Goal: Task Accomplishment & Management: Manage account settings

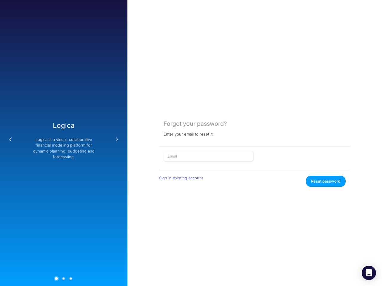
click at [10, 140] on button "Previous" at bounding box center [10, 140] width 12 height 12
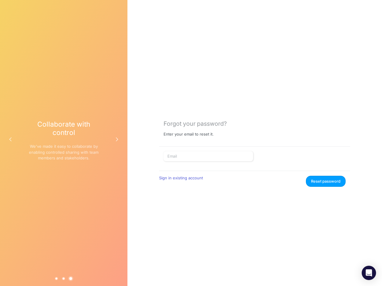
click at [64, 143] on div "Collaborate with control We've made it easy to collaborate by enabling controll…" at bounding box center [64, 143] width 70 height 46
click at [117, 140] on button "Next" at bounding box center [117, 140] width 12 height 12
click at [56, 279] on button "1" at bounding box center [56, 278] width 3 height 3
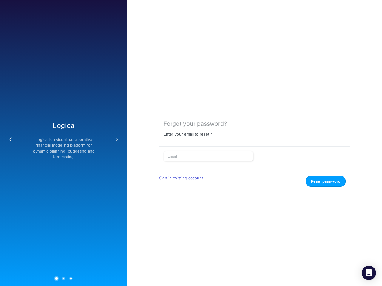
click at [64, 279] on button "2" at bounding box center [63, 278] width 3 height 3
click at [71, 279] on button "3" at bounding box center [70, 278] width 3 height 3
click at [326, 181] on button "Reset password" at bounding box center [326, 181] width 40 height 11
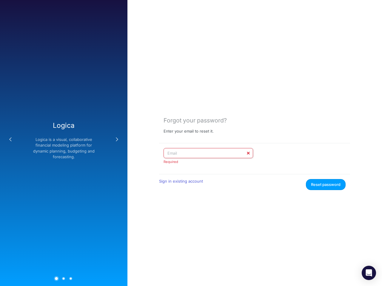
click at [369, 273] on icon "Open Intercom Messenger" at bounding box center [369, 273] width 6 height 7
